Goal: Communication & Community: Answer question/provide support

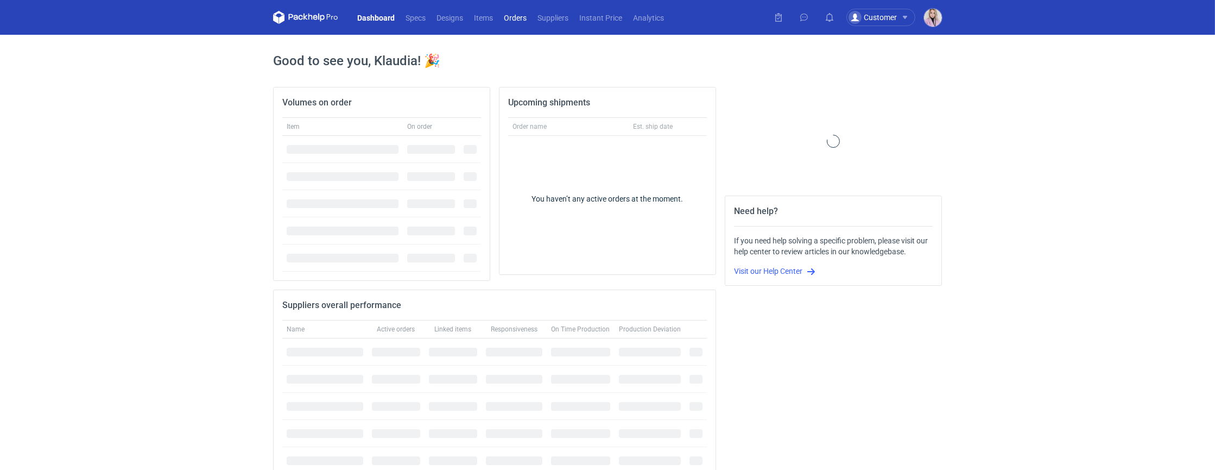
click at [509, 17] on link "Orders" at bounding box center [515, 17] width 34 height 13
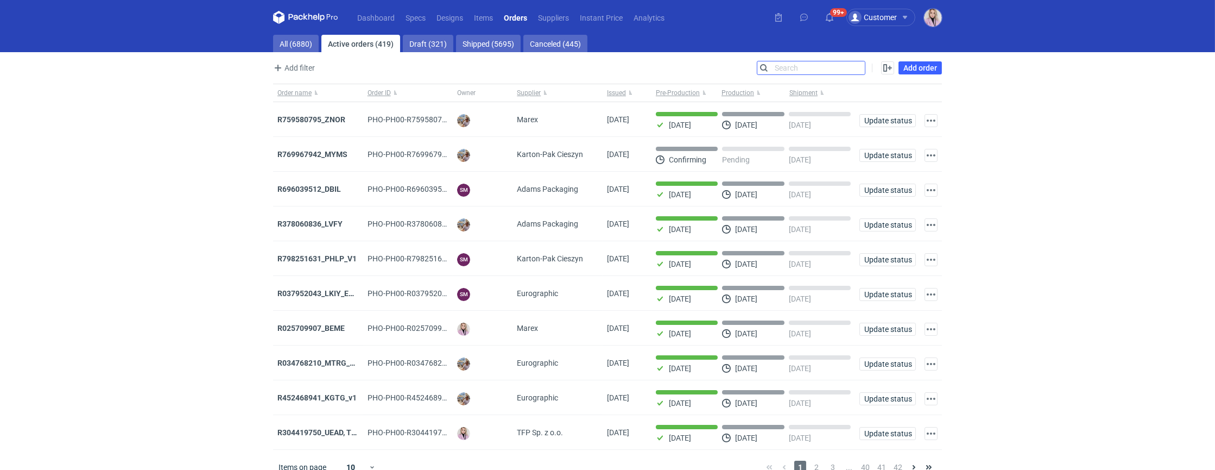
click at [862, 66] on input "Search" at bounding box center [810, 67] width 107 height 13
type input "cuoo"
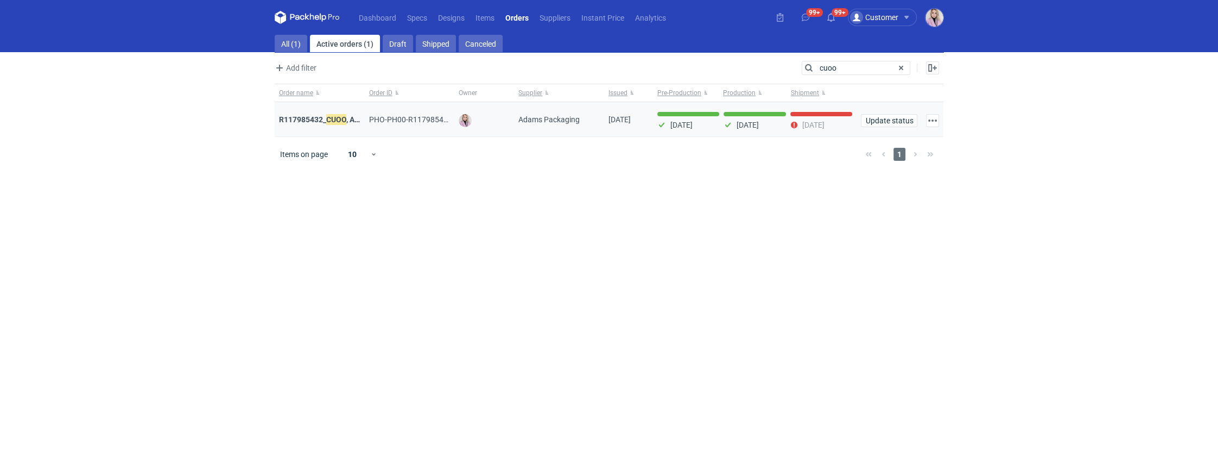
click at [308, 124] on div "R117985432_ CUOO , AZGB, OQAV" at bounding box center [319, 119] width 81 height 11
click at [325, 118] on strong "R117985432_ CUOO , AZGB, OQAV" at bounding box center [336, 119] width 114 height 12
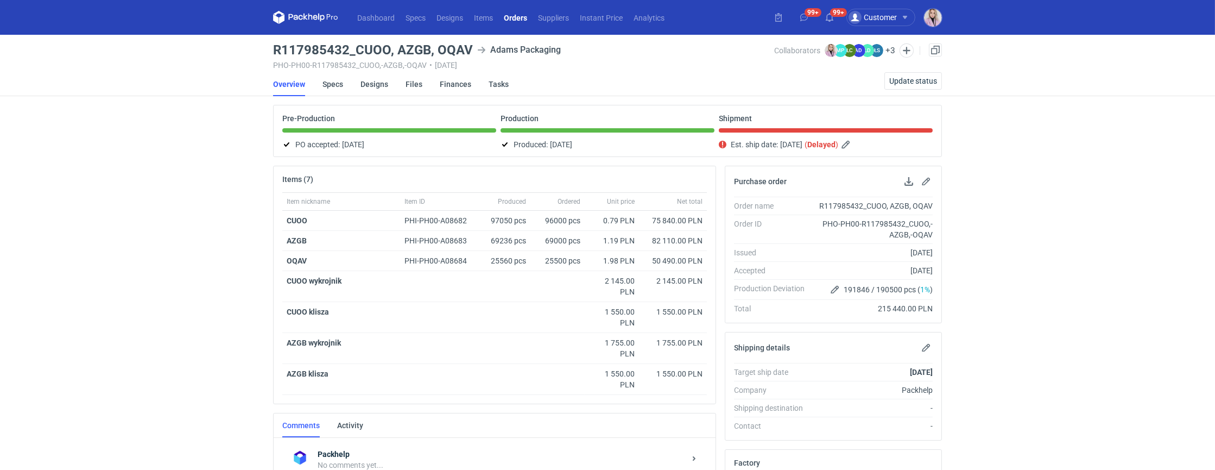
click at [528, 10] on nav "Dashboard Specs Designs Items Orders Suppliers Instant Price Analytics" at bounding box center [471, 17] width 397 height 35
click at [518, 15] on link "Orders" at bounding box center [515, 17] width 34 height 13
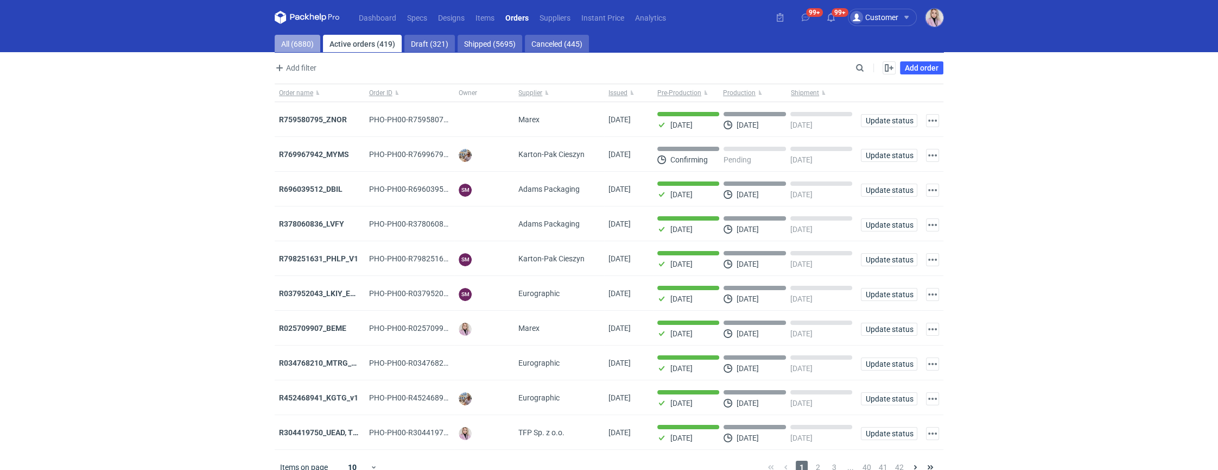
click at [306, 41] on link "All (6880)" at bounding box center [298, 43] width 46 height 17
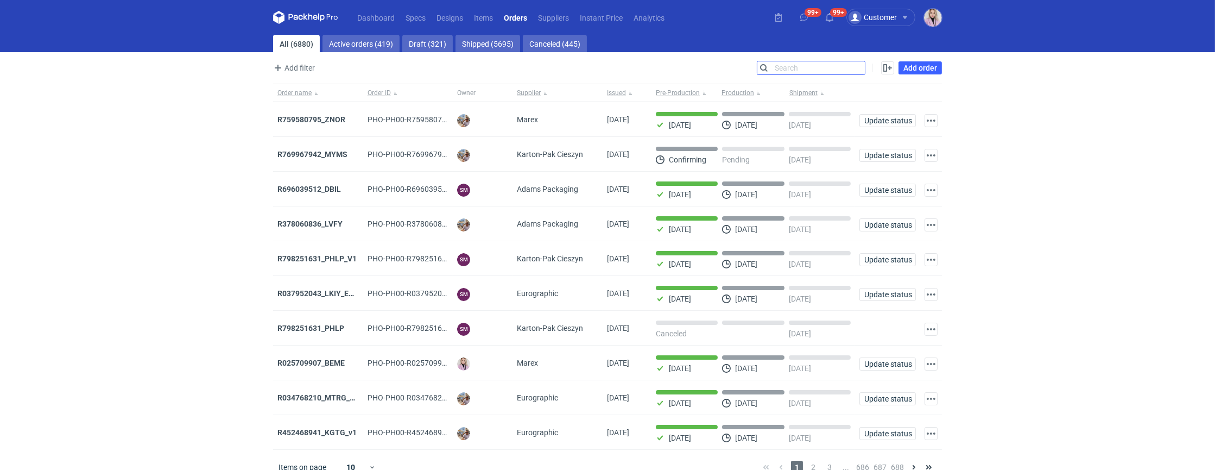
click at [861, 67] on input "Search" at bounding box center [810, 67] width 107 height 13
paste input "OQAR"
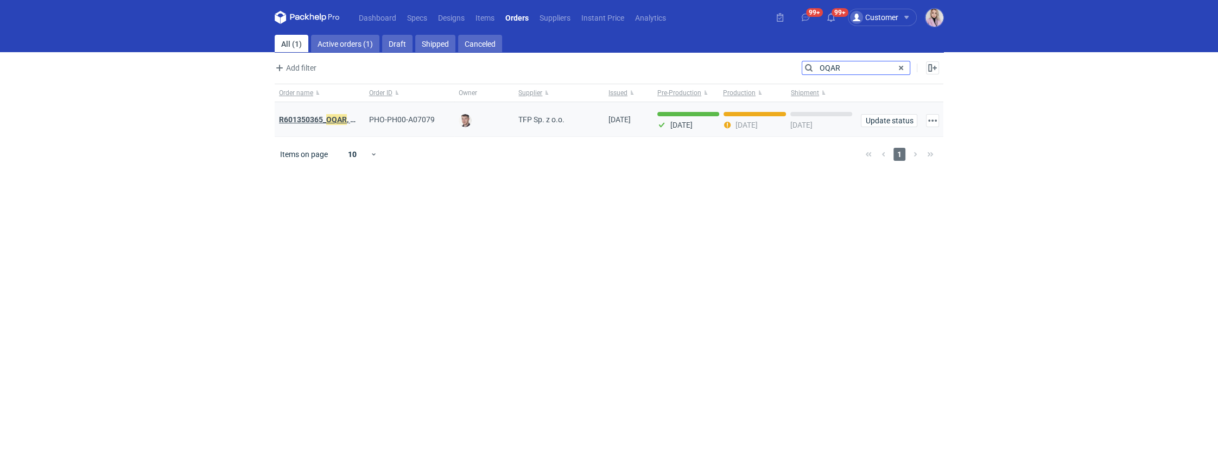
type input "OQAR"
click at [312, 117] on strong "R601350365_ OQAR , MXDH" at bounding box center [325, 119] width 93 height 12
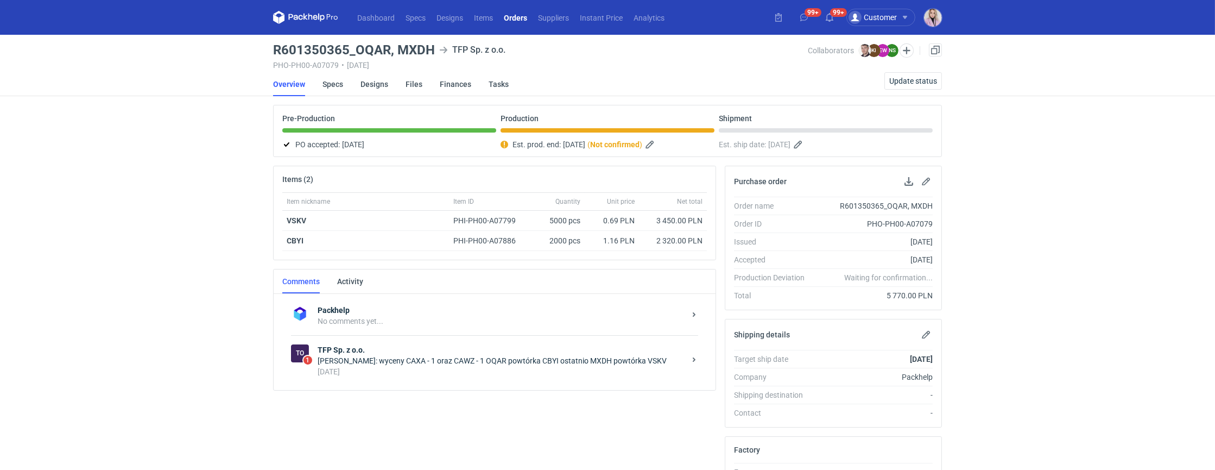
click at [417, 361] on div "[PERSON_NAME]: wyceny CAXA - 1 oraz CAWZ - 1 OQAR powtórka CBYI ostatnio MXDH p…" at bounding box center [501, 360] width 367 height 11
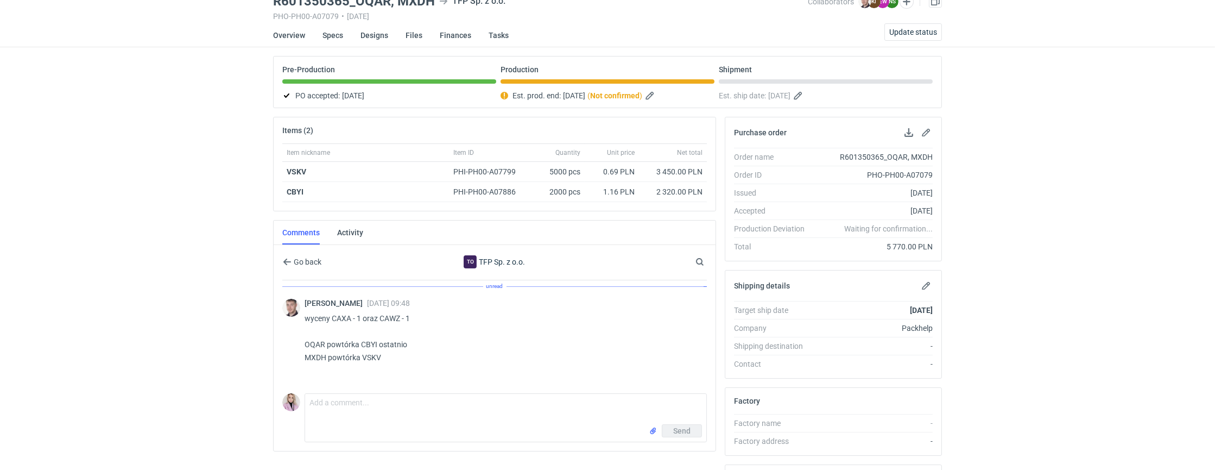
scroll to position [50, 0]
click at [331, 401] on textarea "Comment message" at bounding box center [505, 407] width 401 height 30
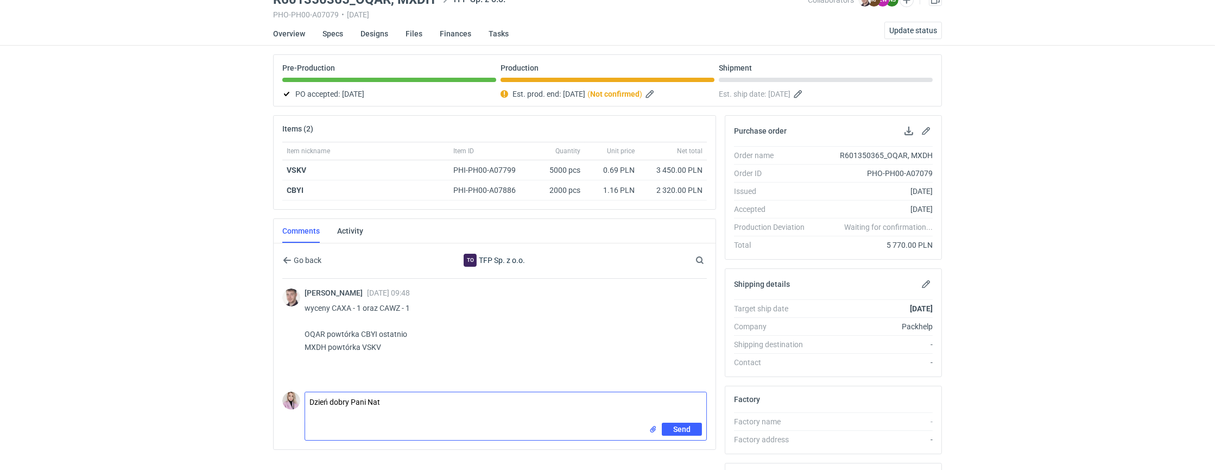
drag, startPoint x: 353, startPoint y: 396, endPoint x: 212, endPoint y: 396, distance: 141.1
click at [212, 396] on div "Dashboard Specs Designs Items Orders Suppliers Instant Price Analytics 99+ 99+ …" at bounding box center [607, 185] width 1215 height 470
click at [356, 401] on textarea "Pani Nat" at bounding box center [505, 407] width 401 height 30
type textarea "Pani Natalio, czy zamówienie będzie [DATE] zgłoszone do odbioru?"
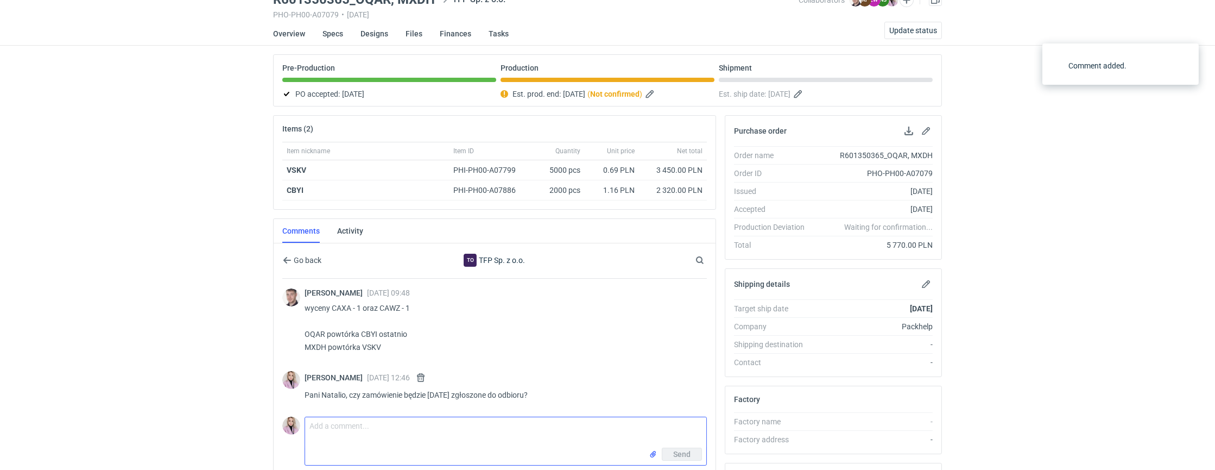
scroll to position [0, 0]
